Goal: Find specific page/section: Find specific page/section

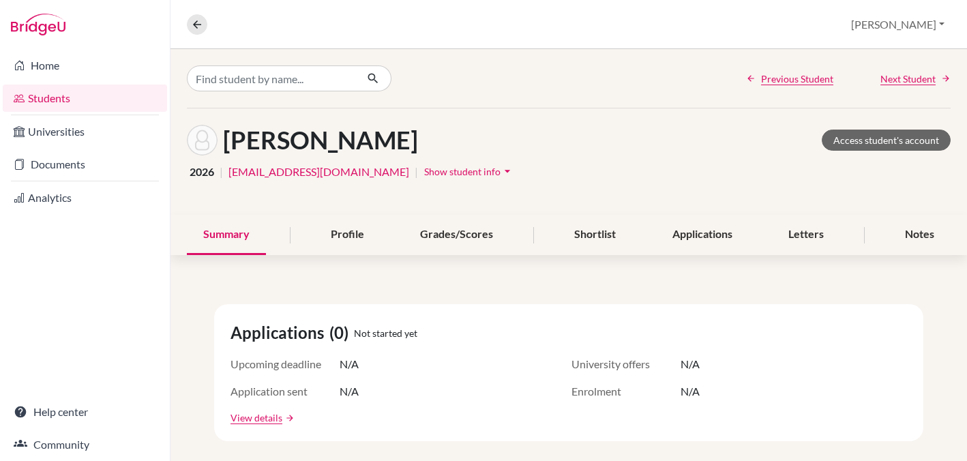
click at [51, 94] on link "Students" at bounding box center [85, 98] width 164 height 27
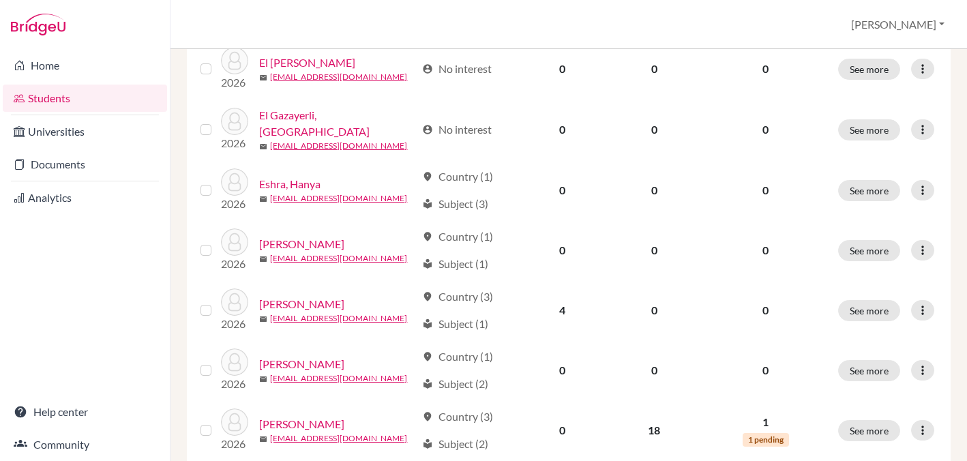
scroll to position [835, 0]
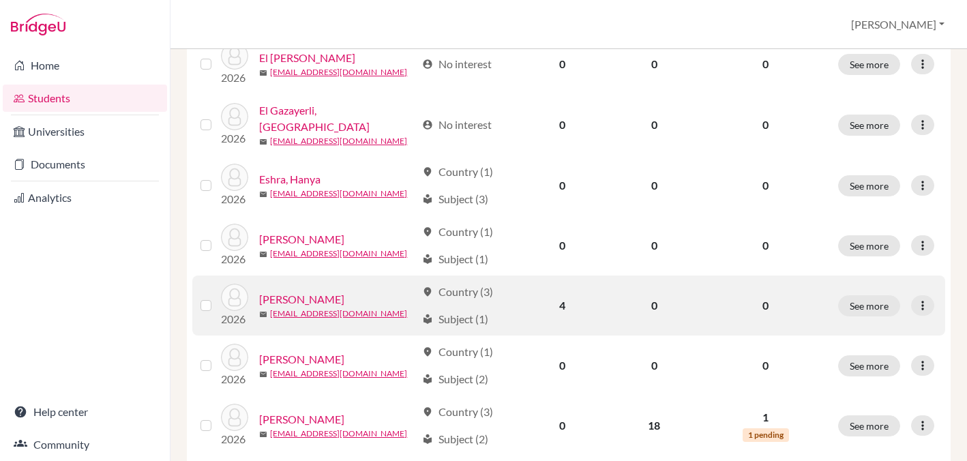
click at [314, 298] on link "Fransis, Jonathan" at bounding box center [301, 299] width 85 height 16
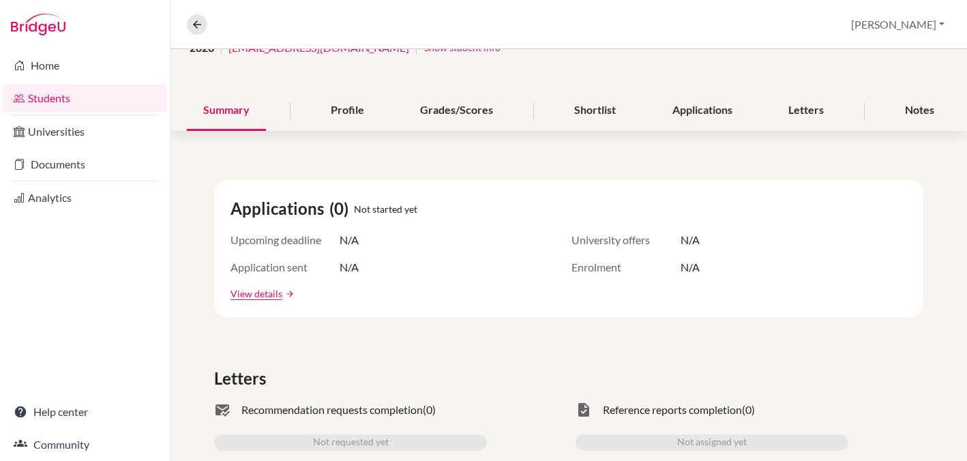
scroll to position [124, 0]
click at [590, 107] on div "Shortlist" at bounding box center [595, 111] width 74 height 40
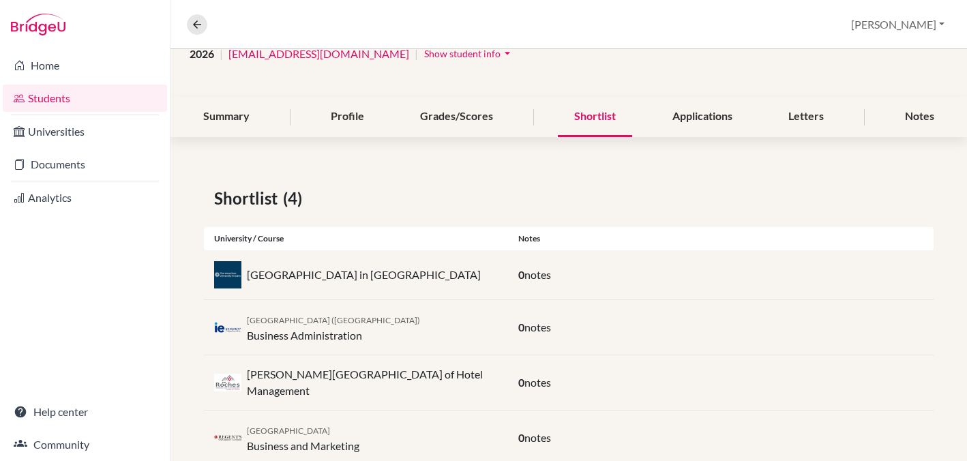
scroll to position [111, 0]
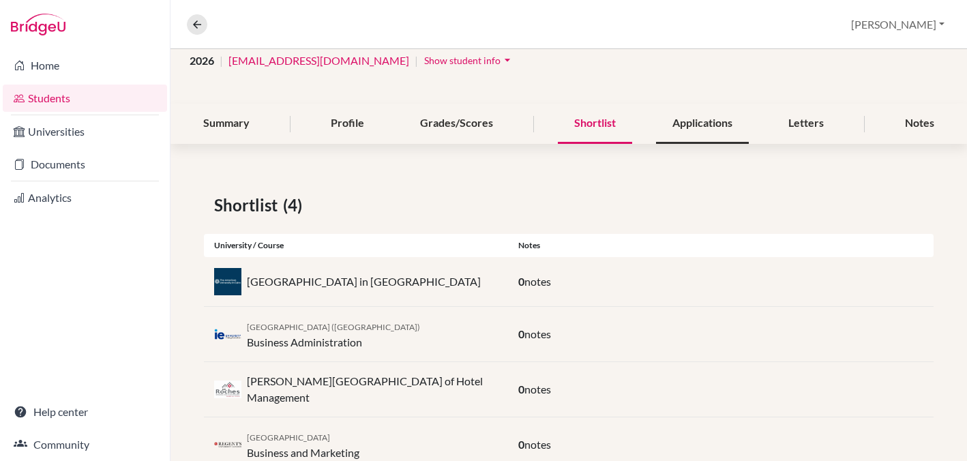
click at [696, 121] on div "Applications" at bounding box center [702, 124] width 93 height 40
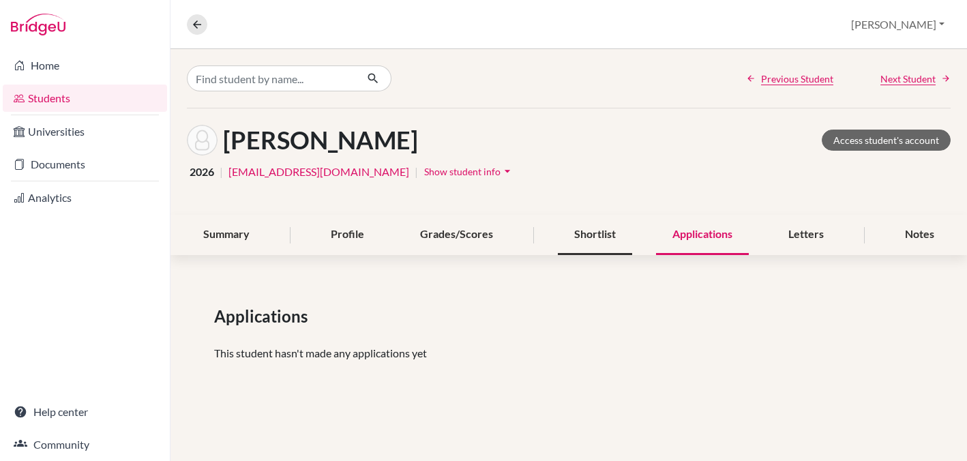
click at [592, 233] on div "Shortlist" at bounding box center [595, 235] width 74 height 40
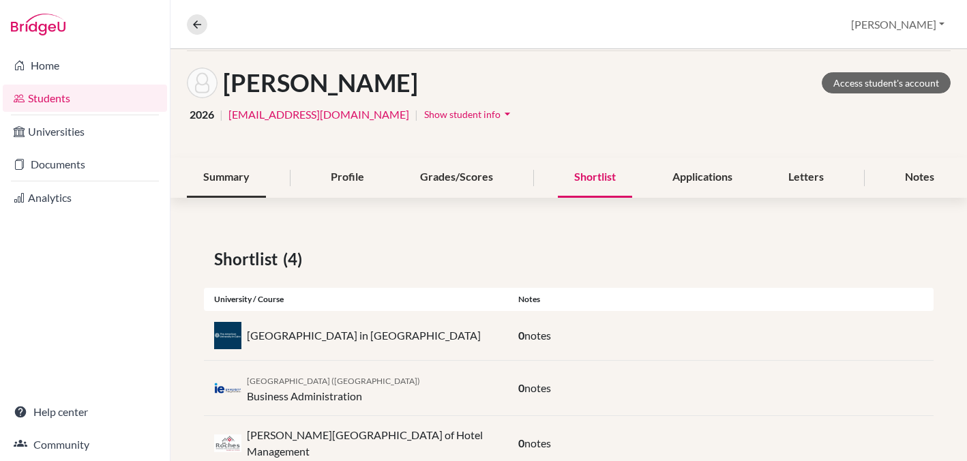
scroll to position [55, 0]
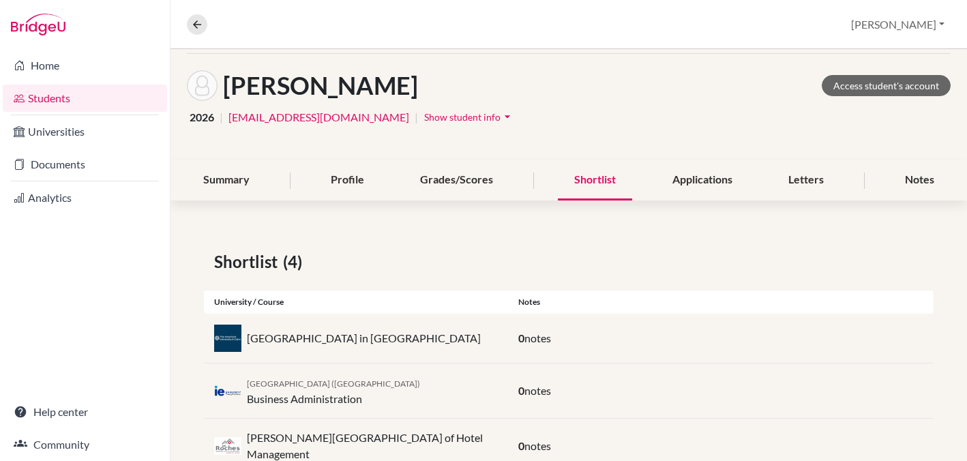
click at [46, 98] on link "Students" at bounding box center [85, 98] width 164 height 27
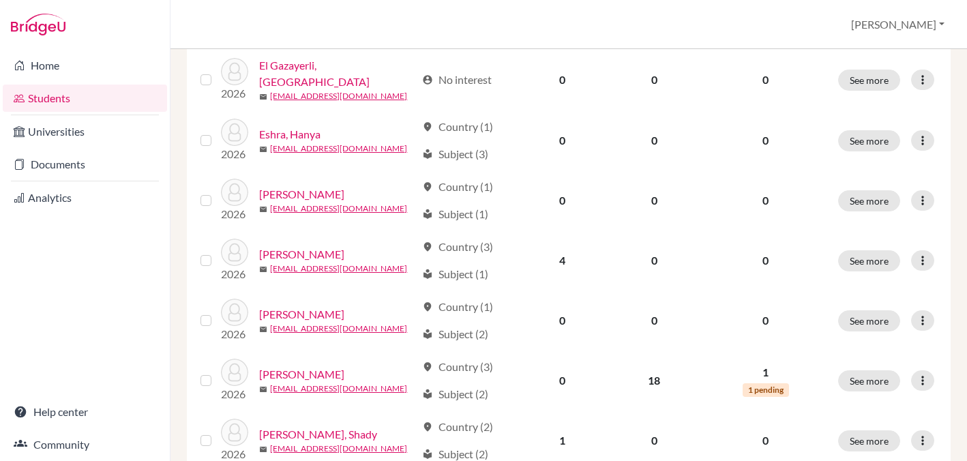
scroll to position [895, 0]
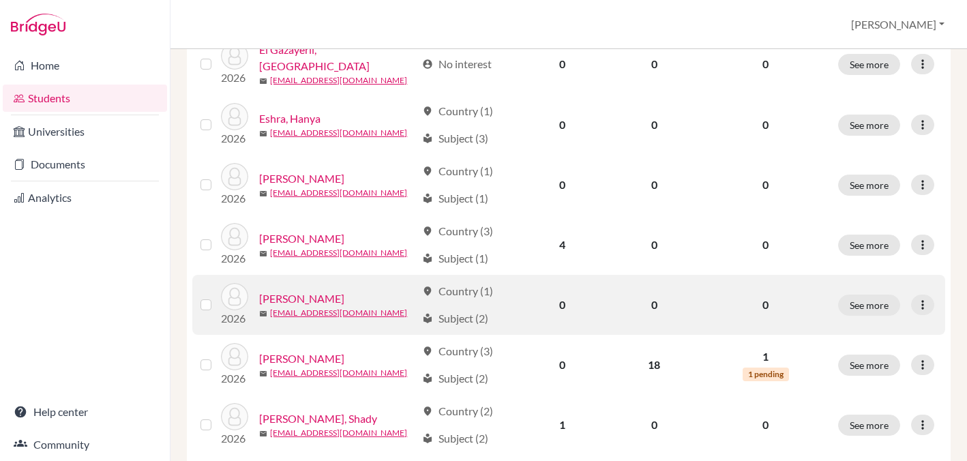
click at [302, 298] on link "[PERSON_NAME]" at bounding box center [301, 299] width 85 height 16
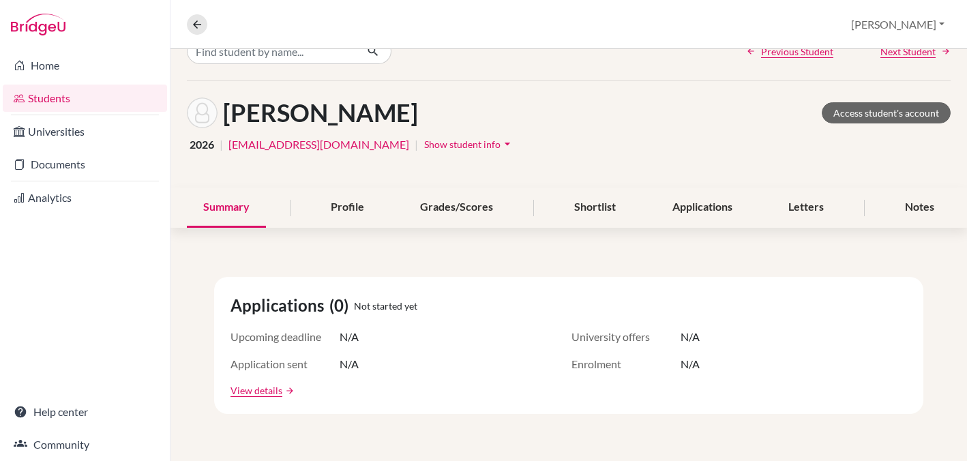
scroll to position [29, 0]
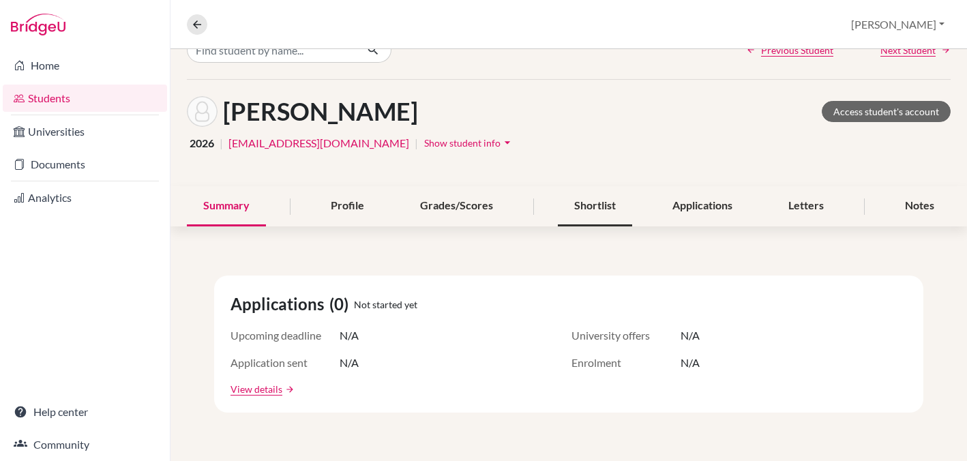
click at [597, 211] on div "Shortlist" at bounding box center [595, 206] width 74 height 40
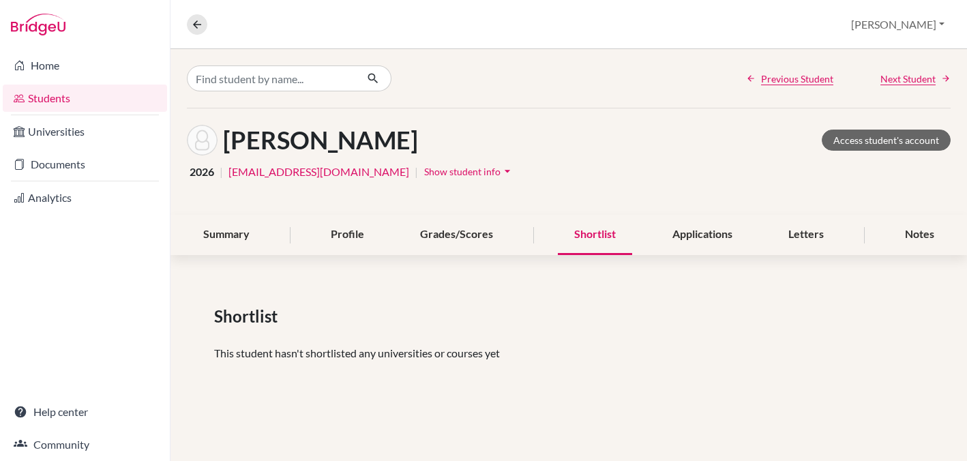
click at [54, 95] on link "Students" at bounding box center [85, 98] width 164 height 27
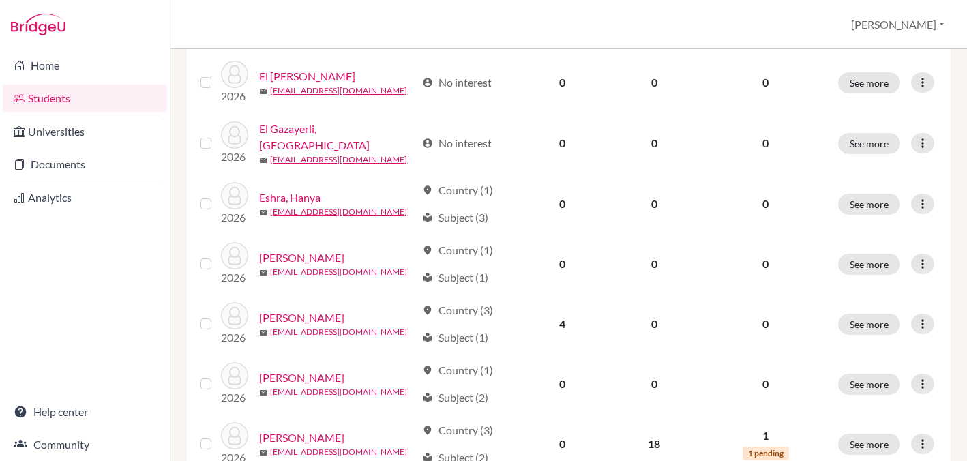
scroll to position [818, 0]
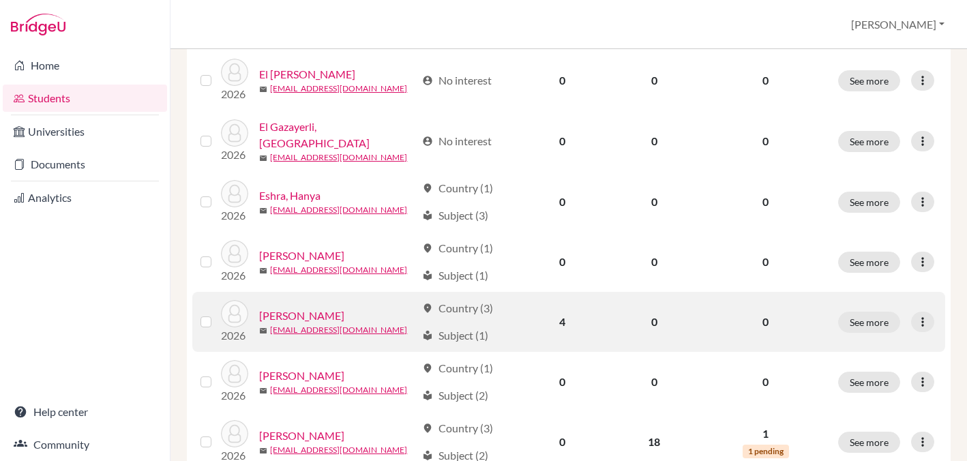
click at [312, 312] on link "Fransis, Jonathan" at bounding box center [301, 316] width 85 height 16
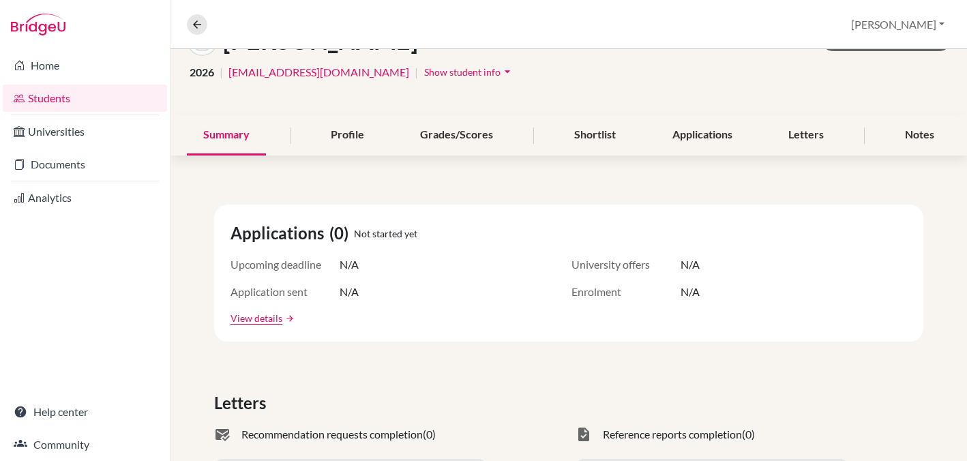
scroll to position [100, 0]
click at [595, 133] on div "Shortlist" at bounding box center [595, 135] width 74 height 40
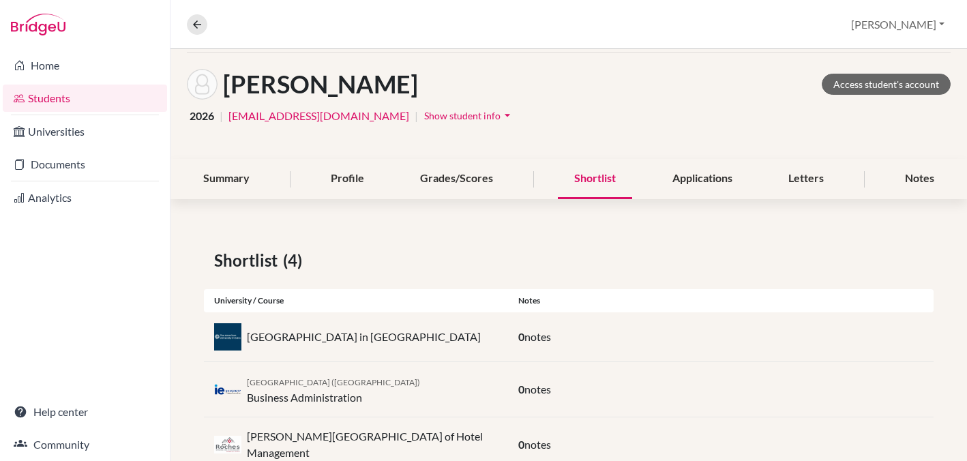
scroll to position [51, 0]
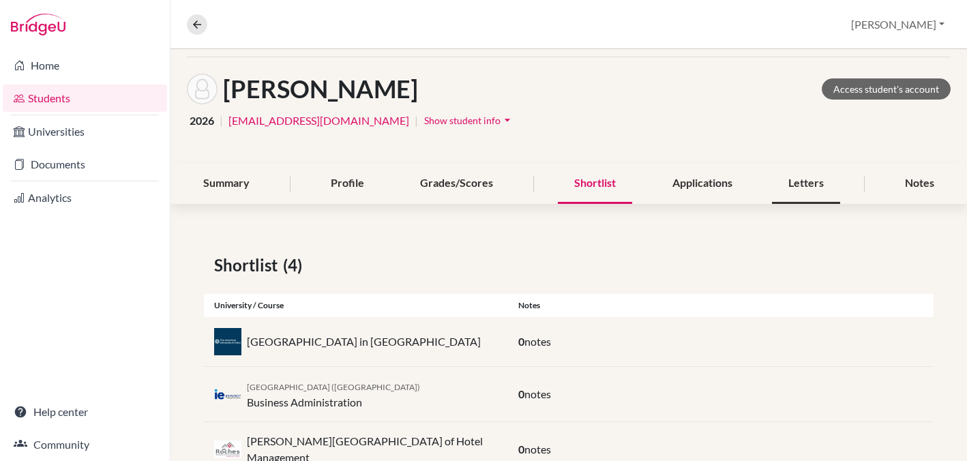
click at [808, 187] on div "Letters" at bounding box center [806, 184] width 68 height 40
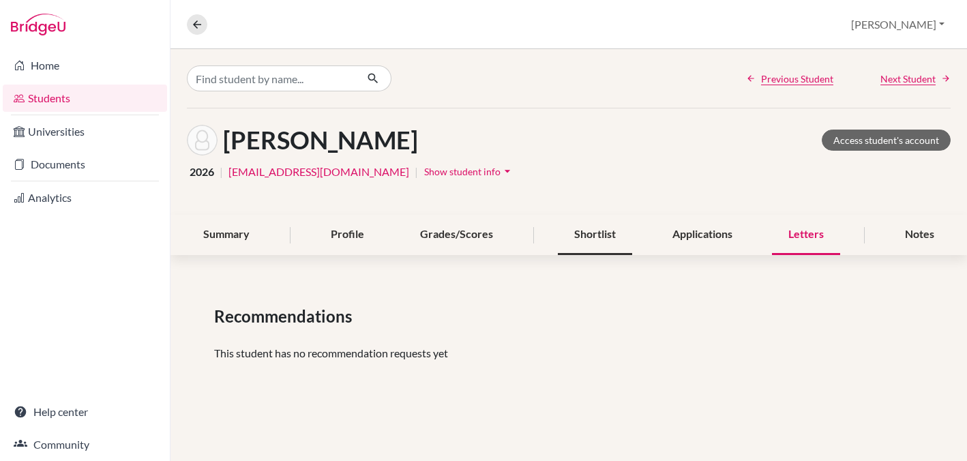
click at [595, 235] on div "Shortlist" at bounding box center [595, 235] width 74 height 40
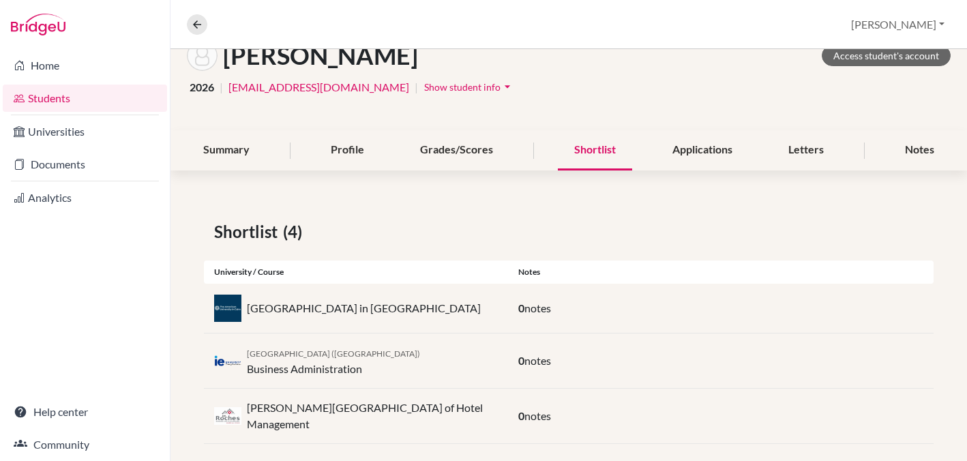
scroll to position [84, 0]
click at [803, 146] on div "Letters" at bounding box center [806, 151] width 68 height 40
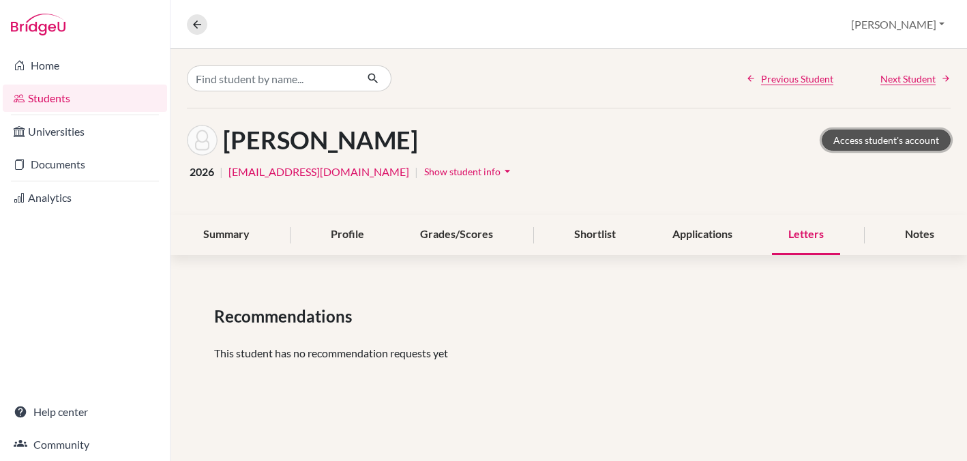
click at [857, 144] on link "Access student's account" at bounding box center [886, 140] width 129 height 21
